Goal: Task Accomplishment & Management: Use online tool/utility

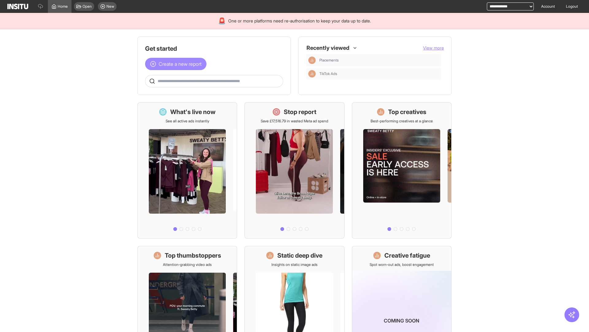
click at [177, 64] on span "Create a new report" at bounding box center [180, 63] width 43 height 7
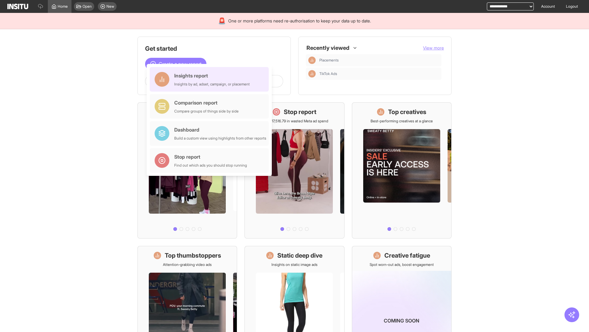
click at [211, 79] on div "Insights report Insights by ad, adset, campaign, or placement" at bounding box center [212, 79] width 76 height 15
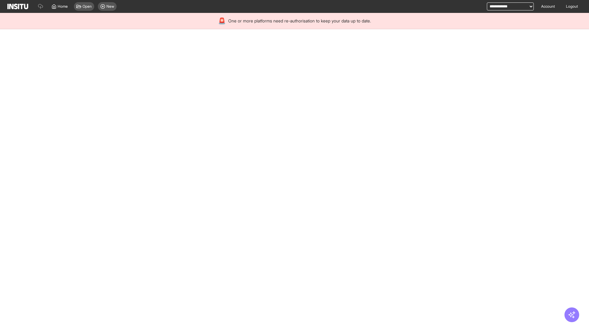
select select "**"
